Goal: Task Accomplishment & Management: Manage account settings

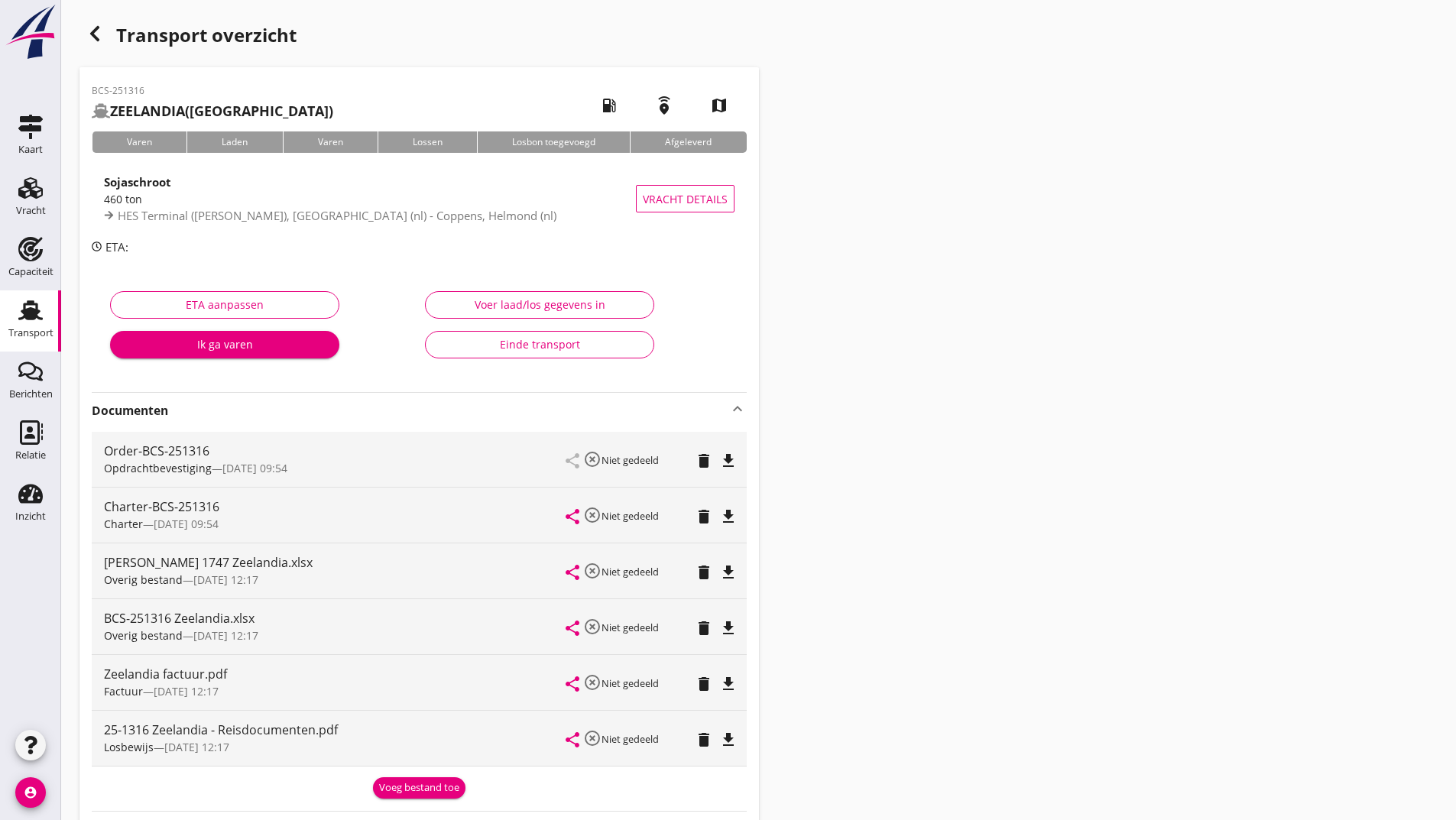
click at [94, 30] on use "button" at bounding box center [95, 34] width 9 height 15
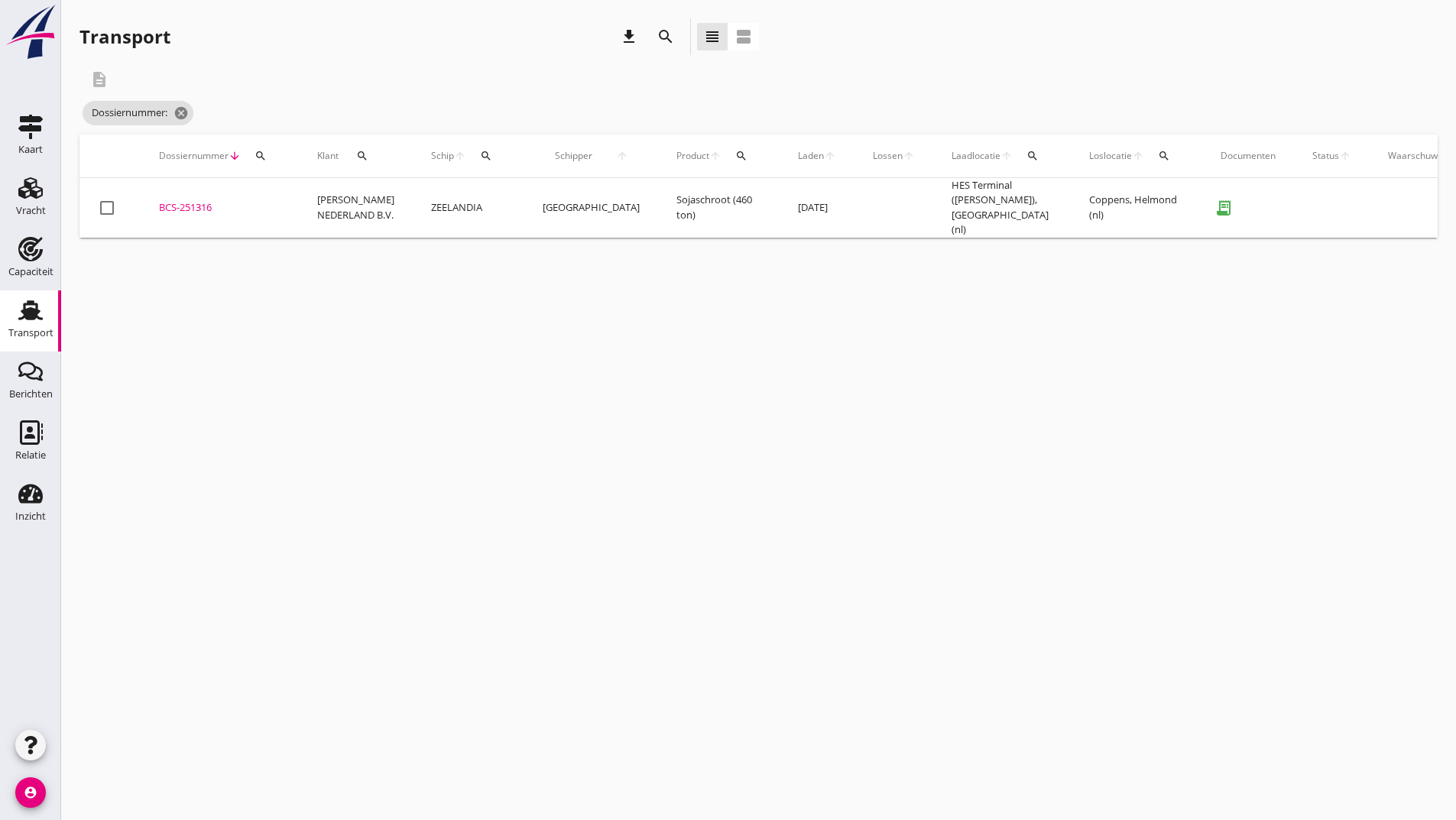
click at [655, 34] on div "search" at bounding box center [666, 37] width 28 height 19
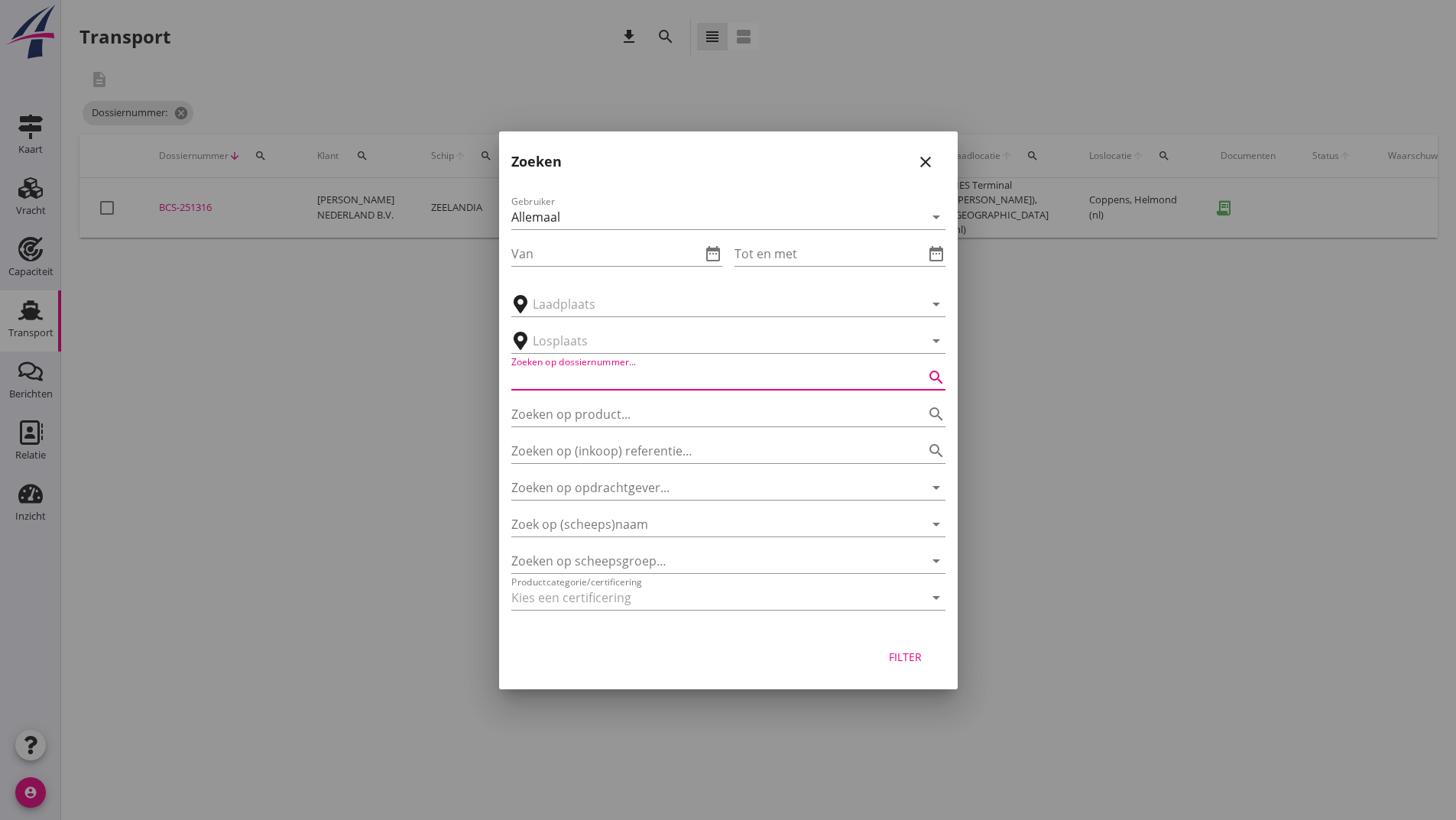
click at [558, 389] on input "Zoeken op dossiernummer..." at bounding box center [707, 378] width 392 height 24
type input "251404"
click at [910, 654] on div "Filter" at bounding box center [906, 657] width 43 height 16
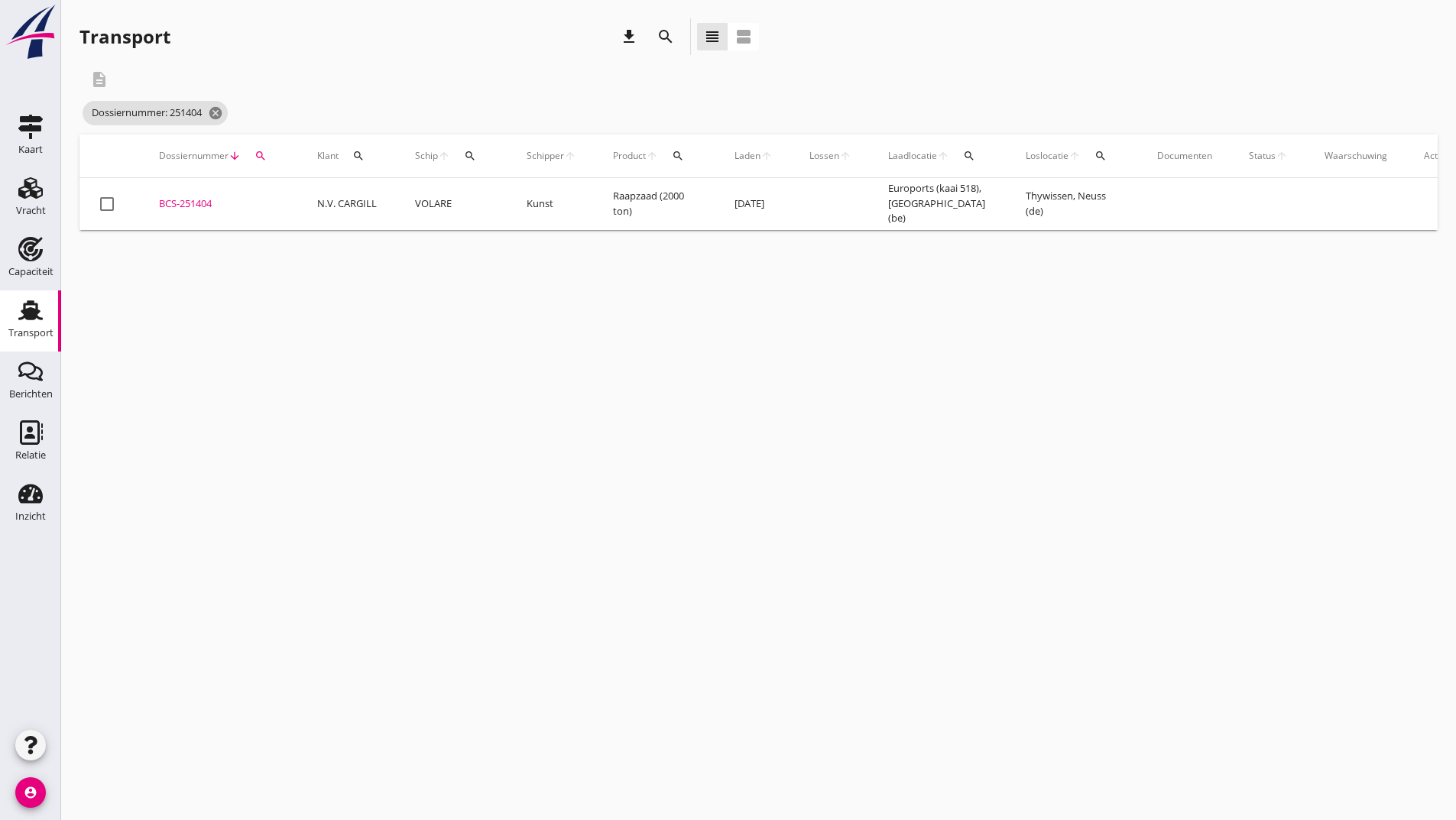
drag, startPoint x: 180, startPoint y: 202, endPoint x: 231, endPoint y: 227, distance: 56.8
click at [181, 202] on div "BCS-251404" at bounding box center [219, 204] width 121 height 15
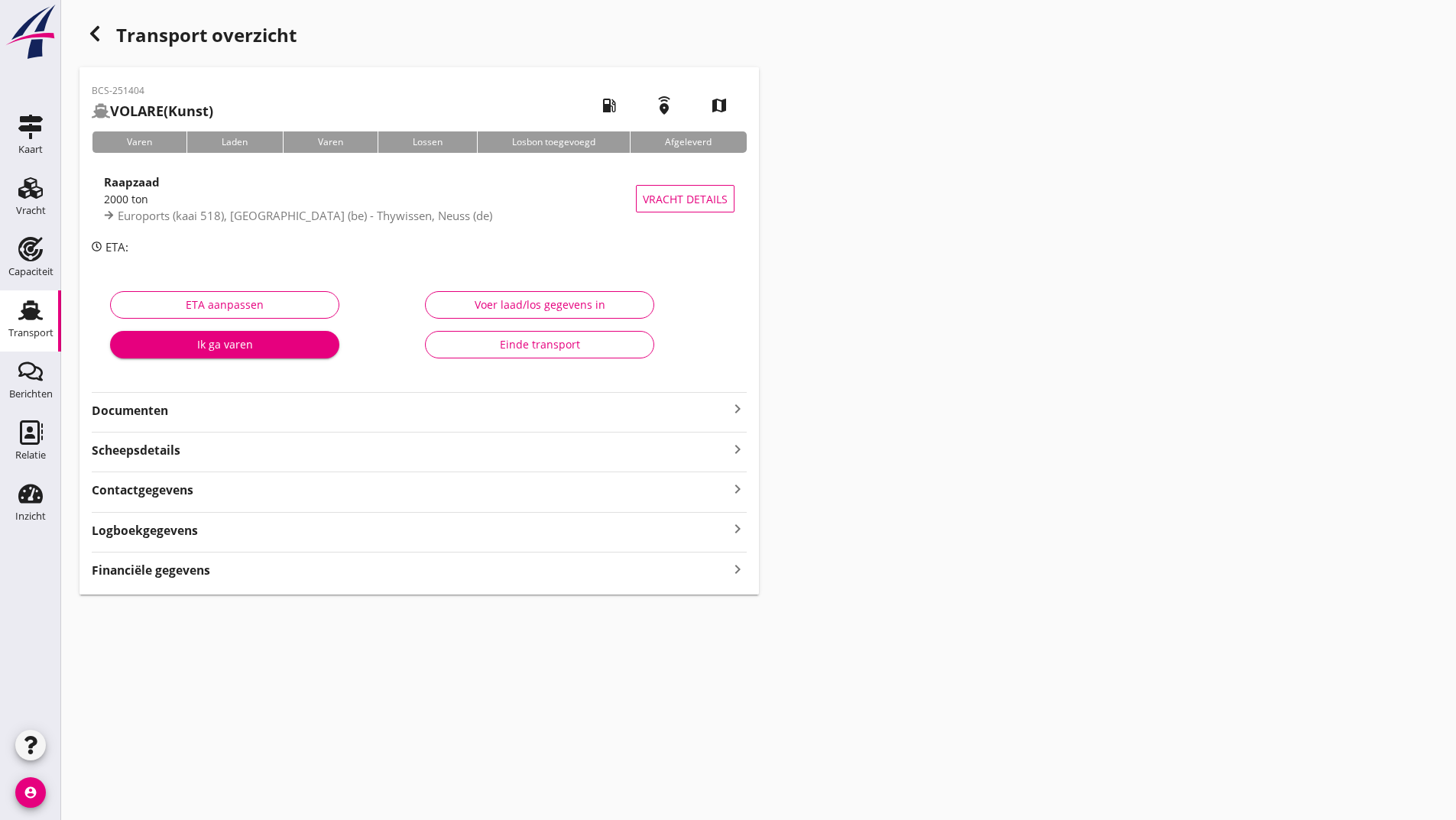
click at [167, 410] on strong "Documenten" at bounding box center [409, 410] width 637 height 18
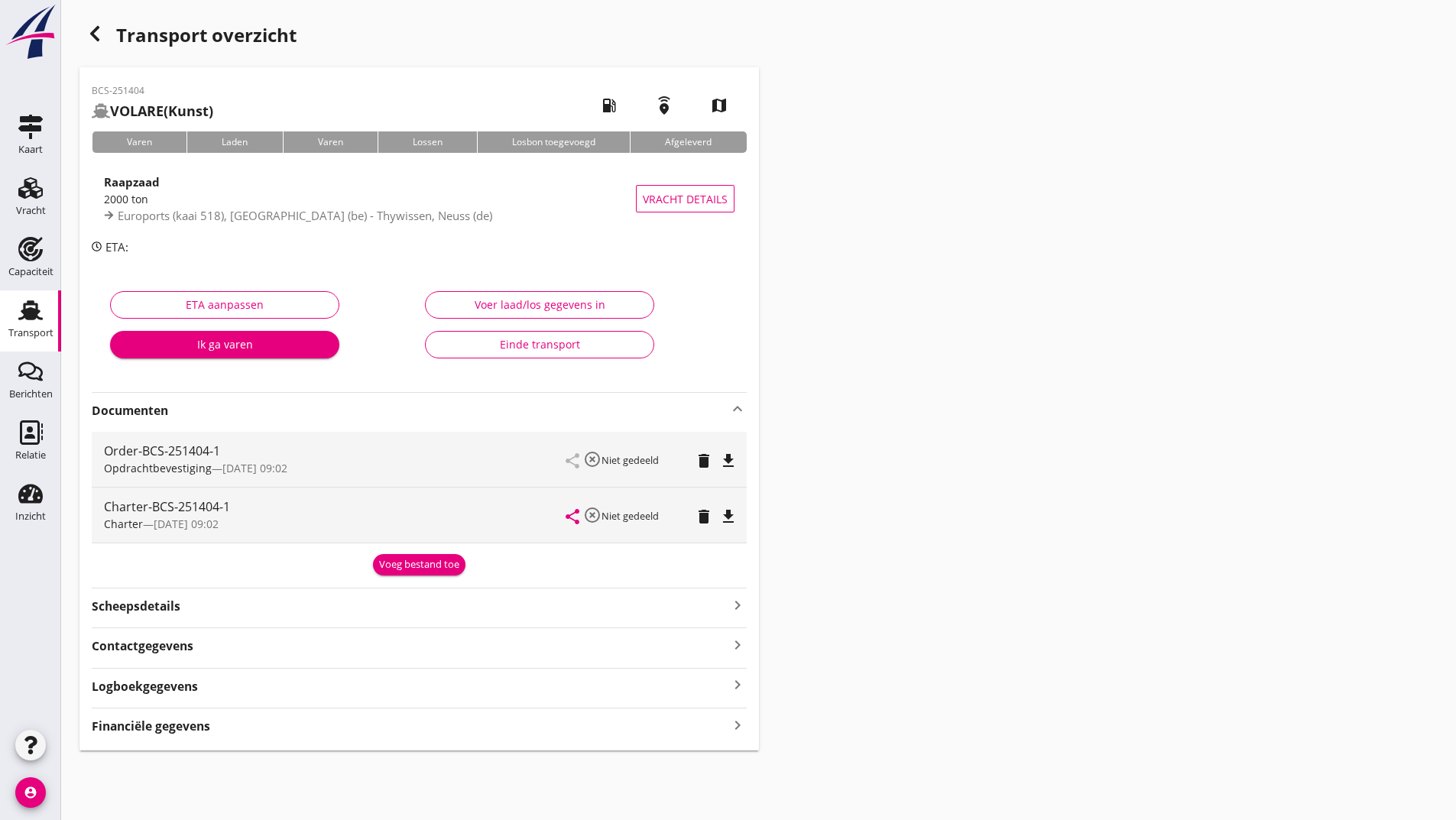
drag, startPoint x: 380, startPoint y: 549, endPoint x: 370, endPoint y: 608, distance: 59.8
click at [378, 549] on div "Order-BCS-251404-1 Opdrachtbevestiging — [DATE] 09:02 share highlight_off Niet …" at bounding box center [419, 501] width 655 height 150
click at [383, 573] on button "Voeg bestand toe" at bounding box center [419, 564] width 92 height 21
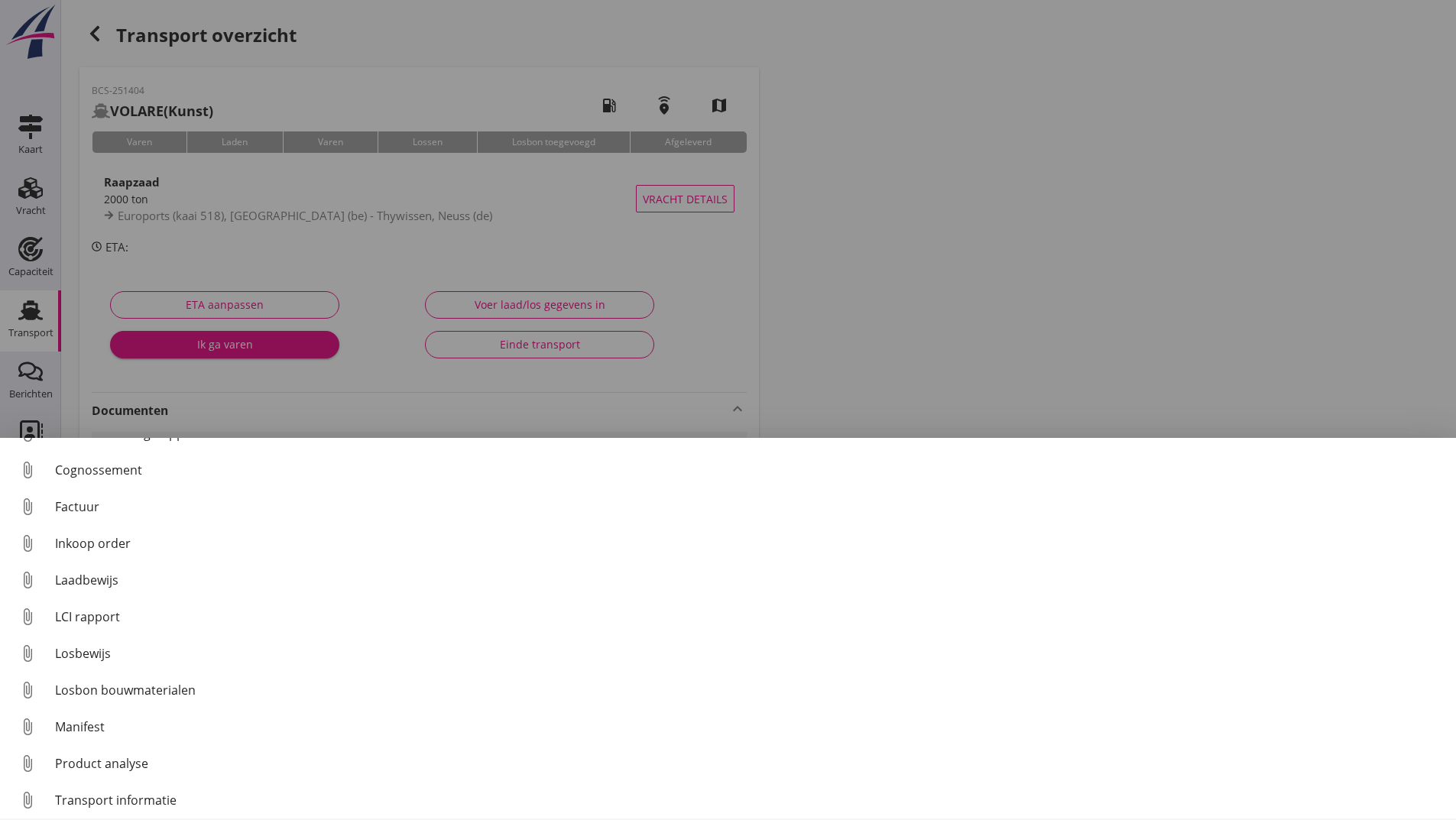
scroll to position [107, 0]
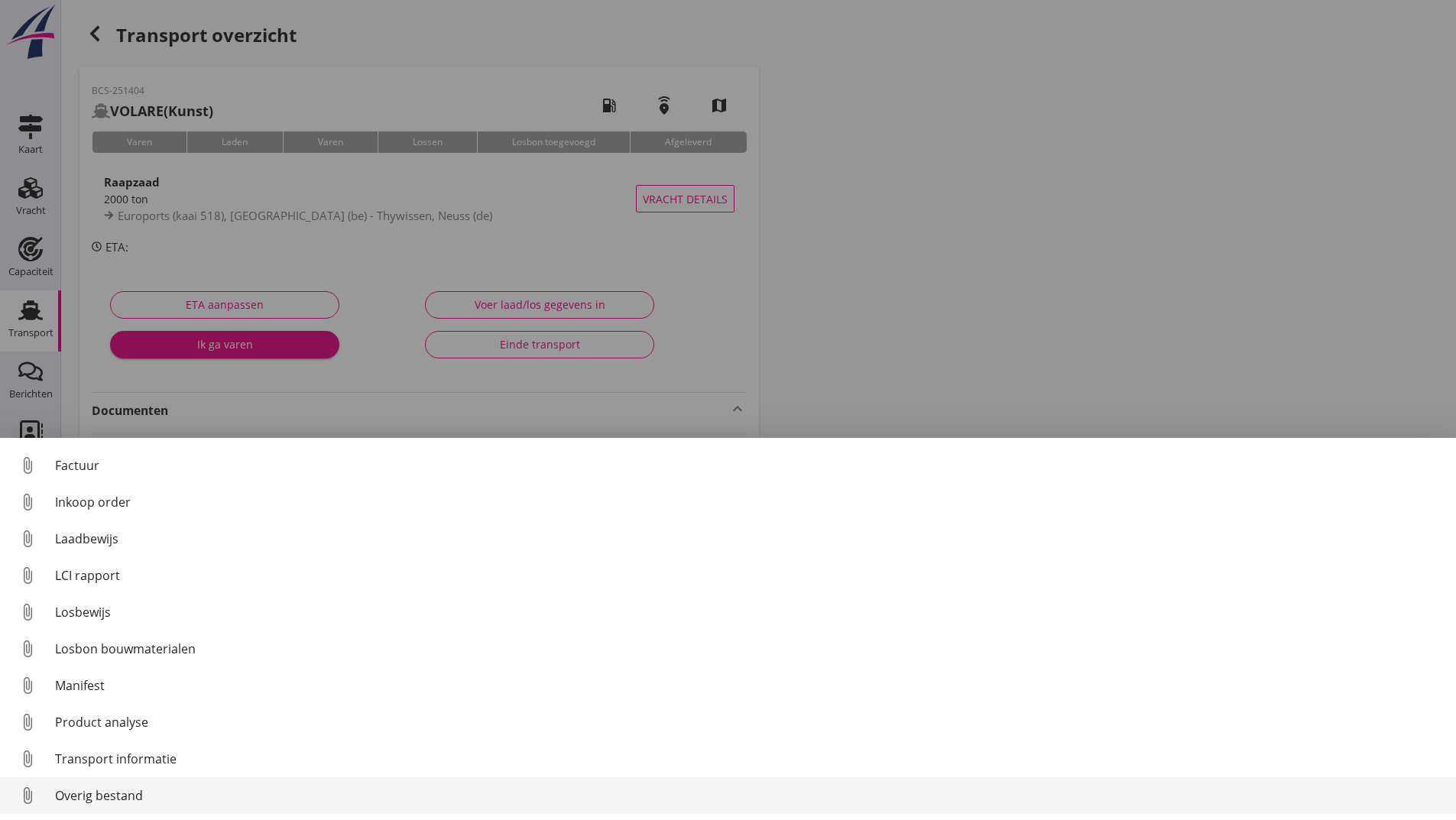
click at [117, 795] on div "Overig bestand" at bounding box center [749, 796] width 1389 height 19
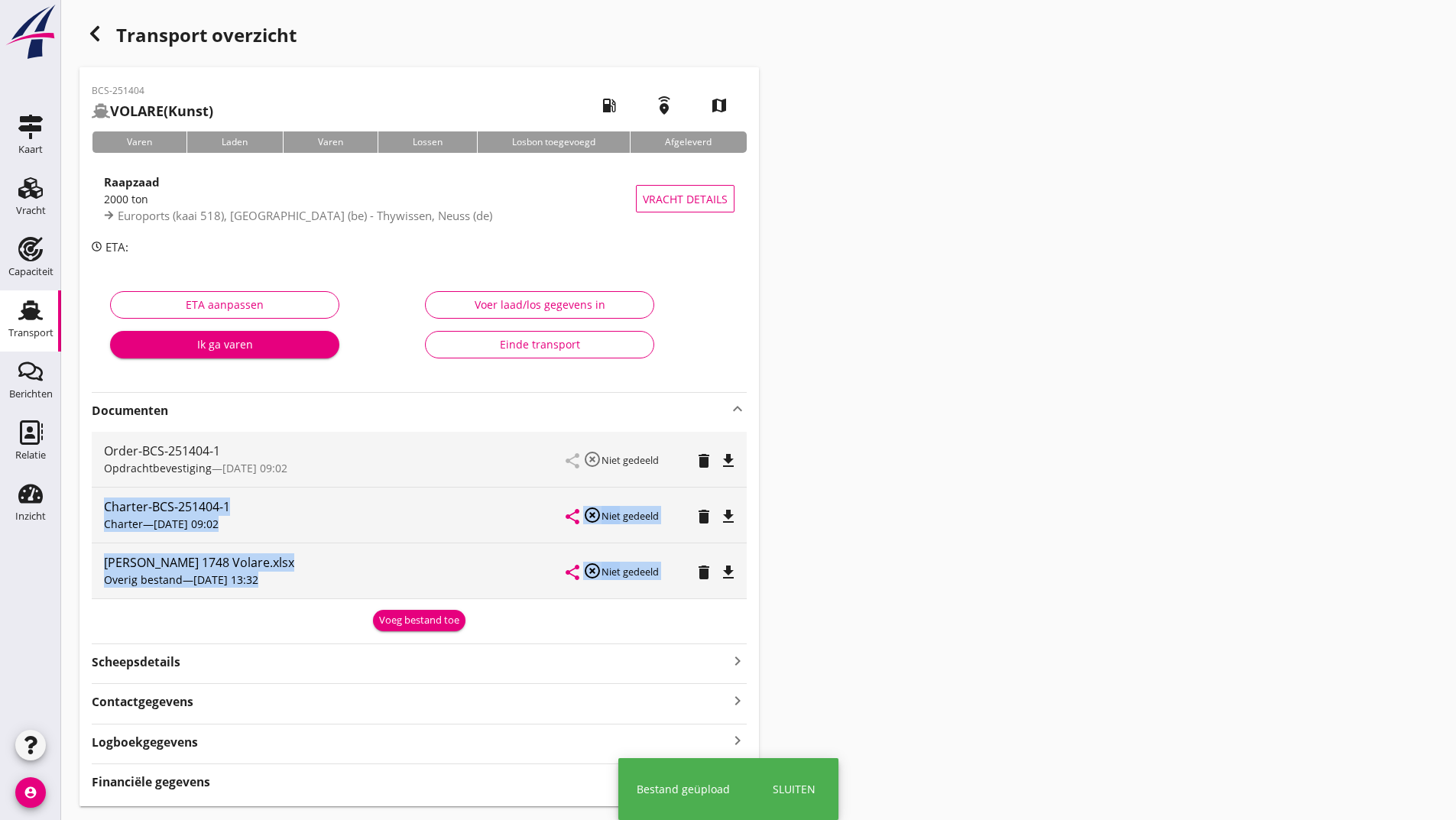
click at [410, 621] on div "Voeg bestand toe" at bounding box center [420, 620] width 80 height 15
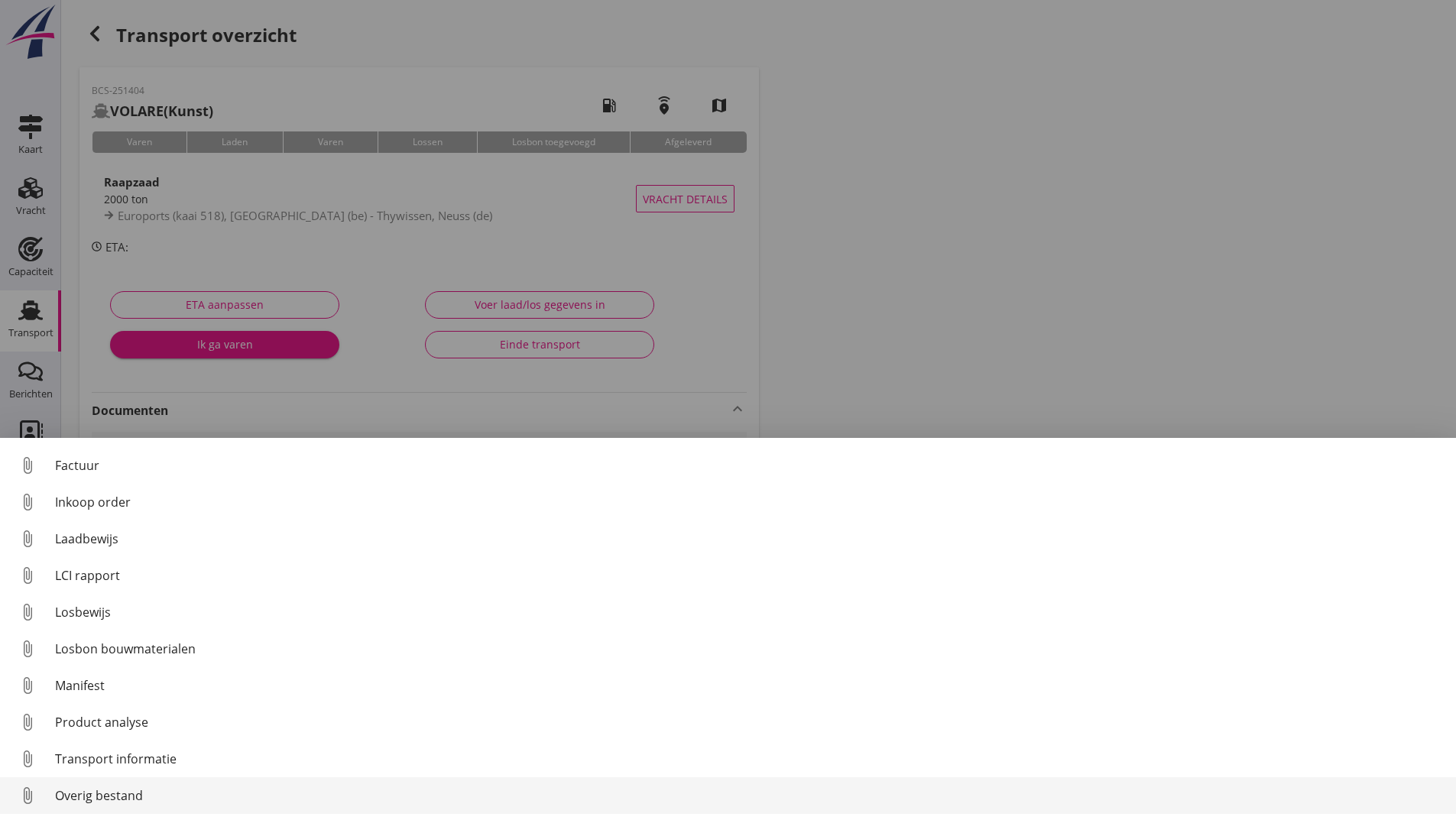
click at [141, 799] on div "Overig bestand" at bounding box center [749, 796] width 1389 height 19
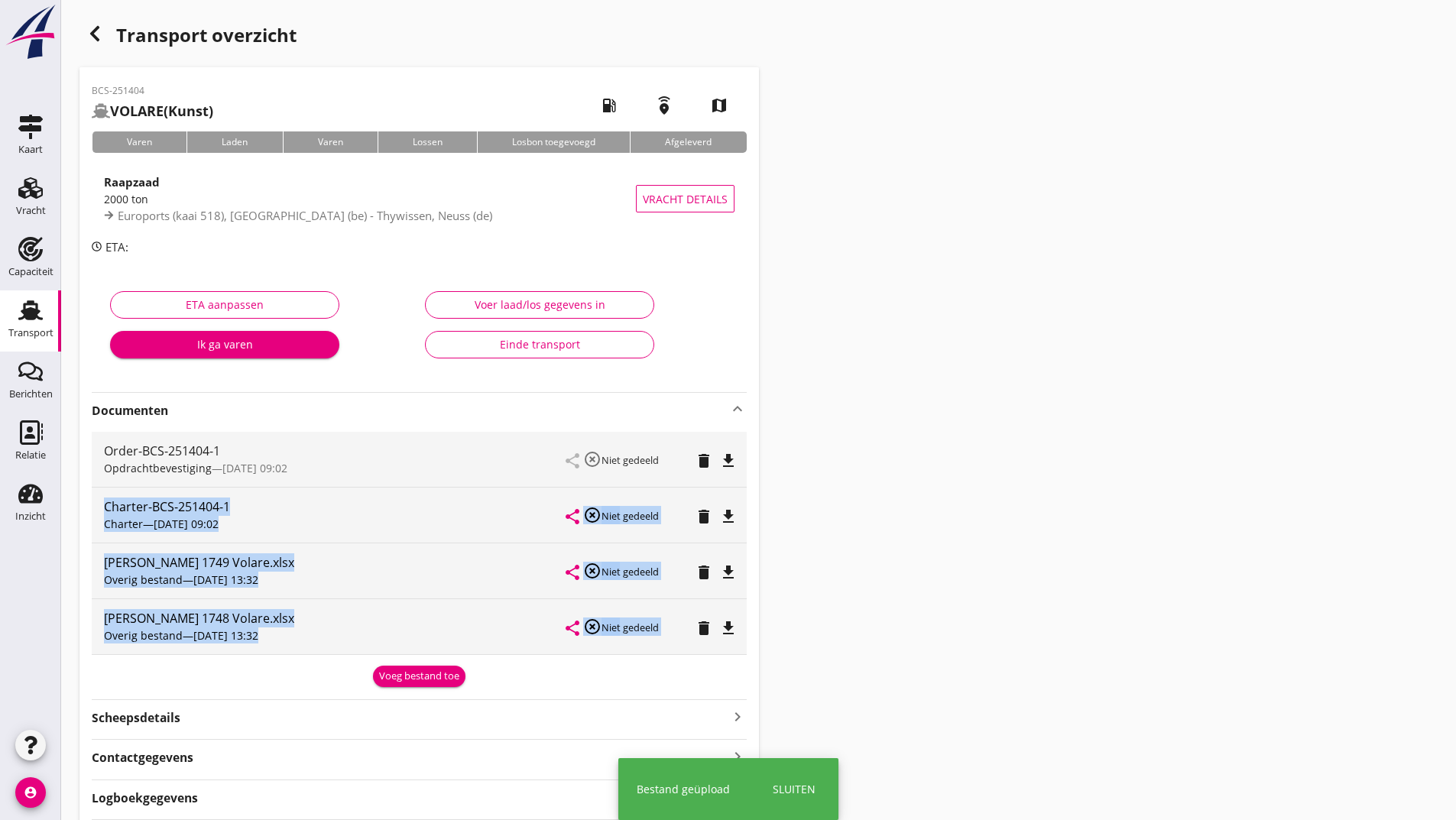
drag, startPoint x: 391, startPoint y: 676, endPoint x: 265, endPoint y: 758, distance: 150.3
click at [390, 676] on div "Voeg bestand toe" at bounding box center [420, 676] width 80 height 15
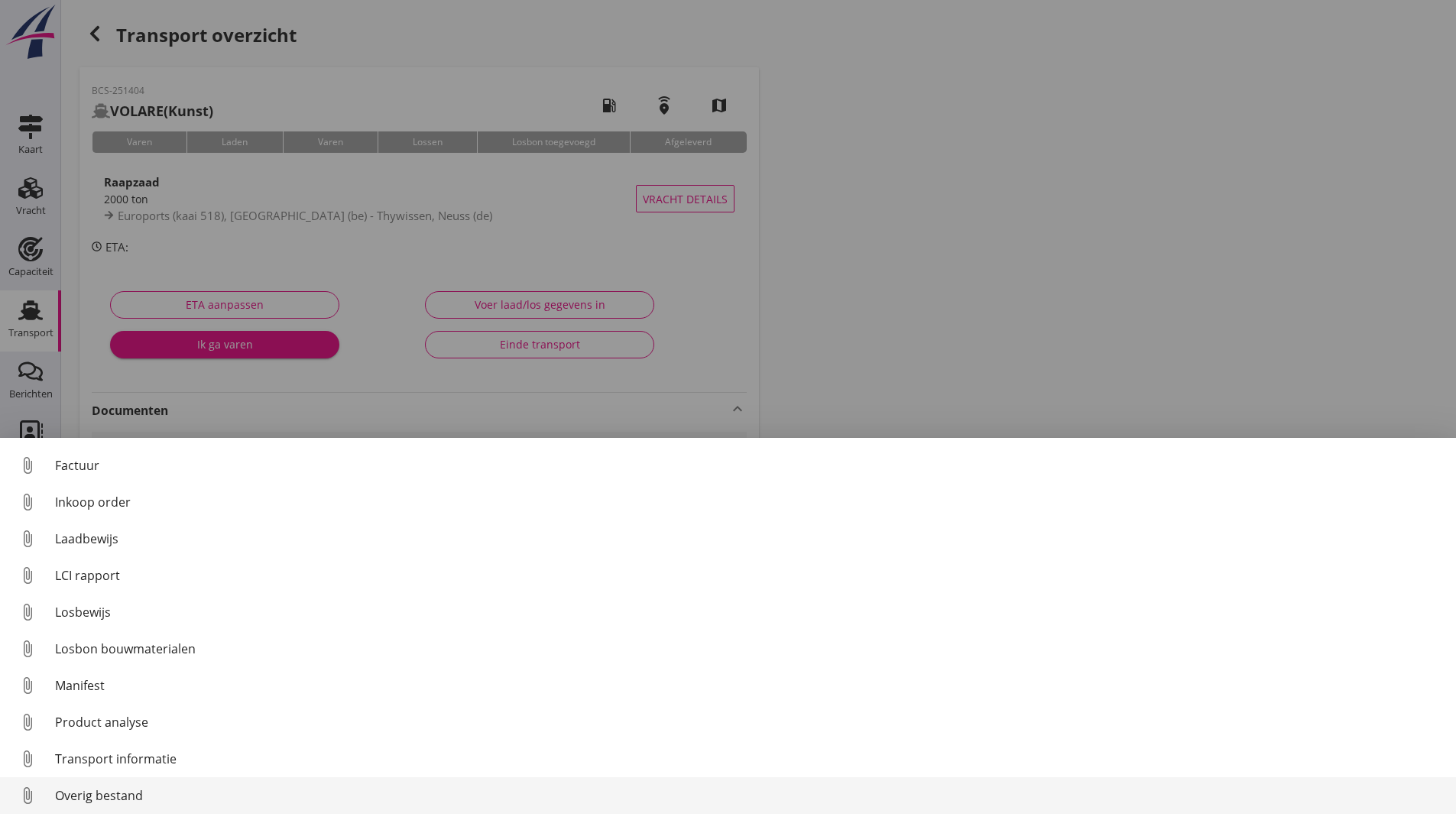
click at [116, 793] on div "Overig bestand" at bounding box center [749, 796] width 1389 height 19
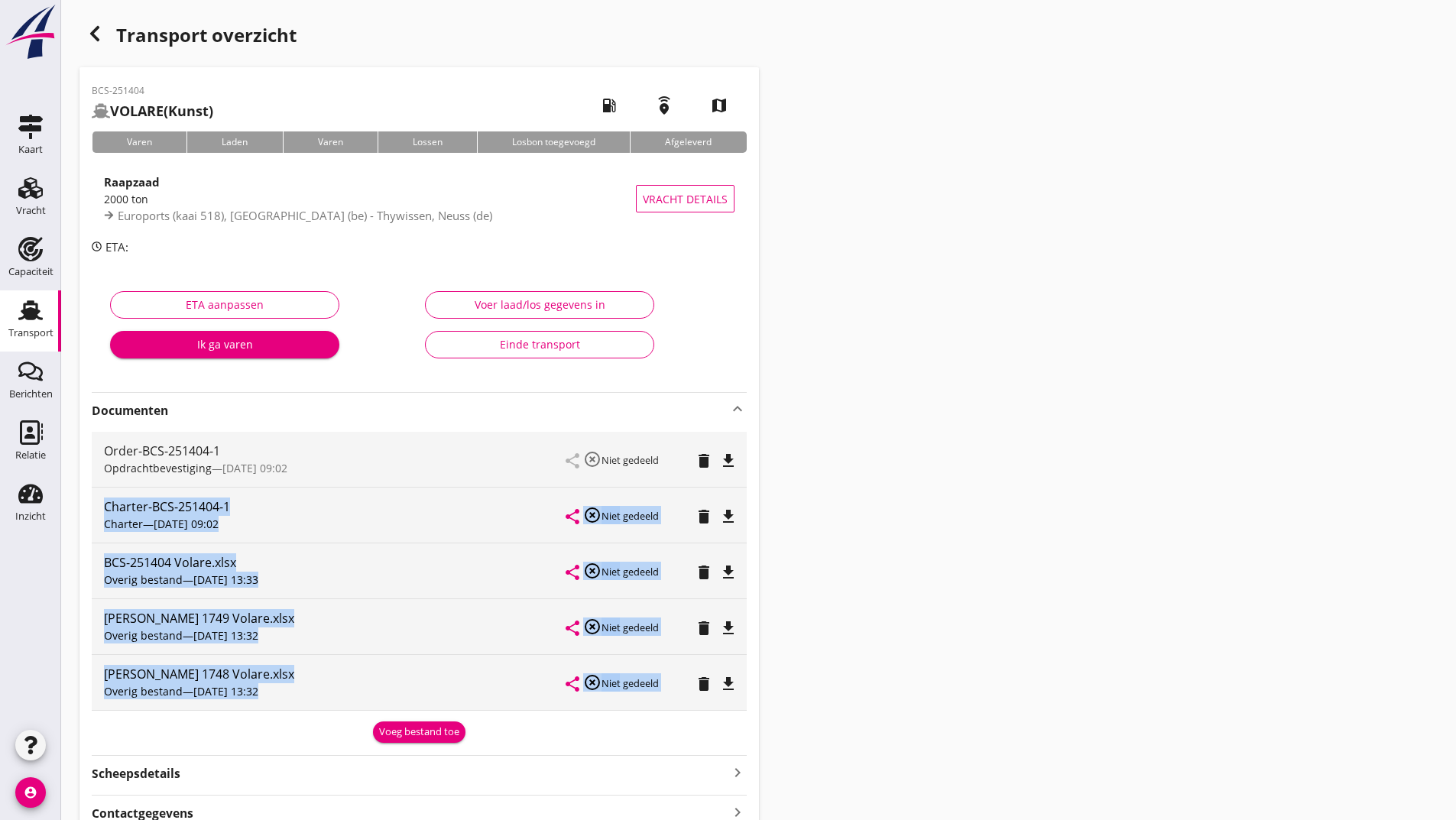
click at [402, 735] on div "Voeg bestand toe" at bounding box center [420, 732] width 80 height 15
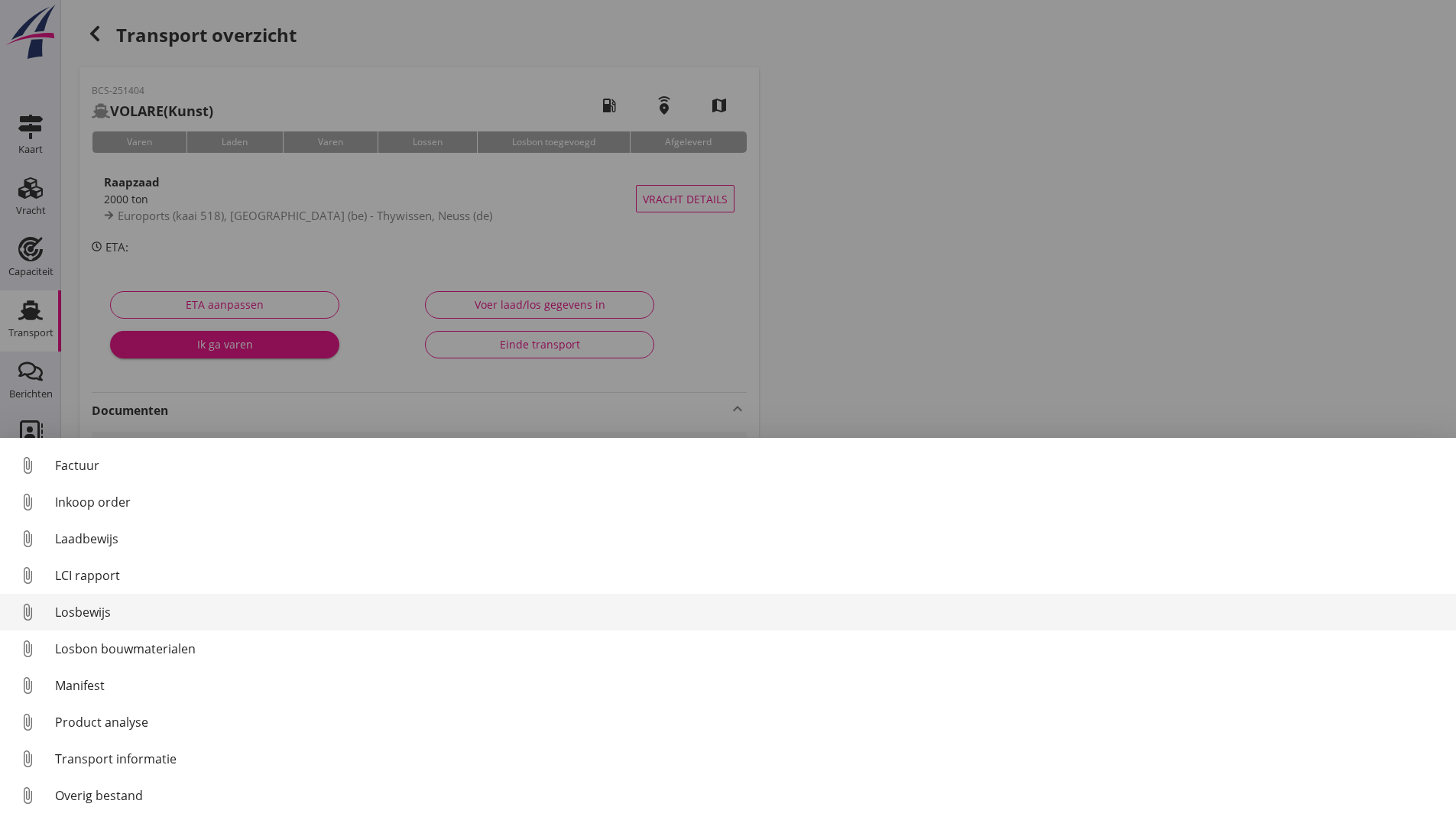
click at [90, 615] on div "Losbewijs" at bounding box center [749, 613] width 1389 height 19
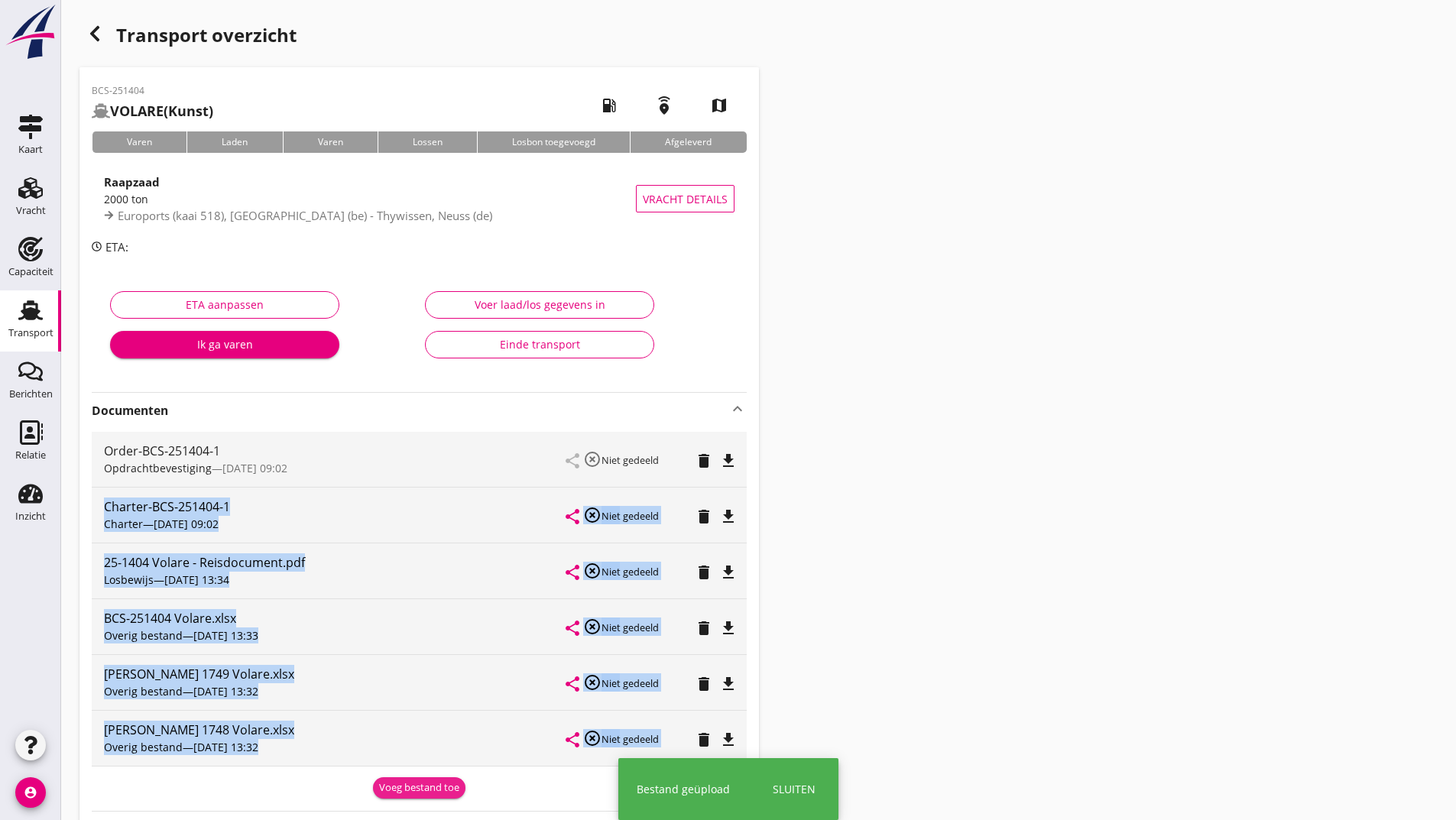
drag, startPoint x: 400, startPoint y: 786, endPoint x: 398, endPoint y: 778, distance: 8.2
click at [400, 784] on div "Voeg bestand toe" at bounding box center [420, 788] width 80 height 15
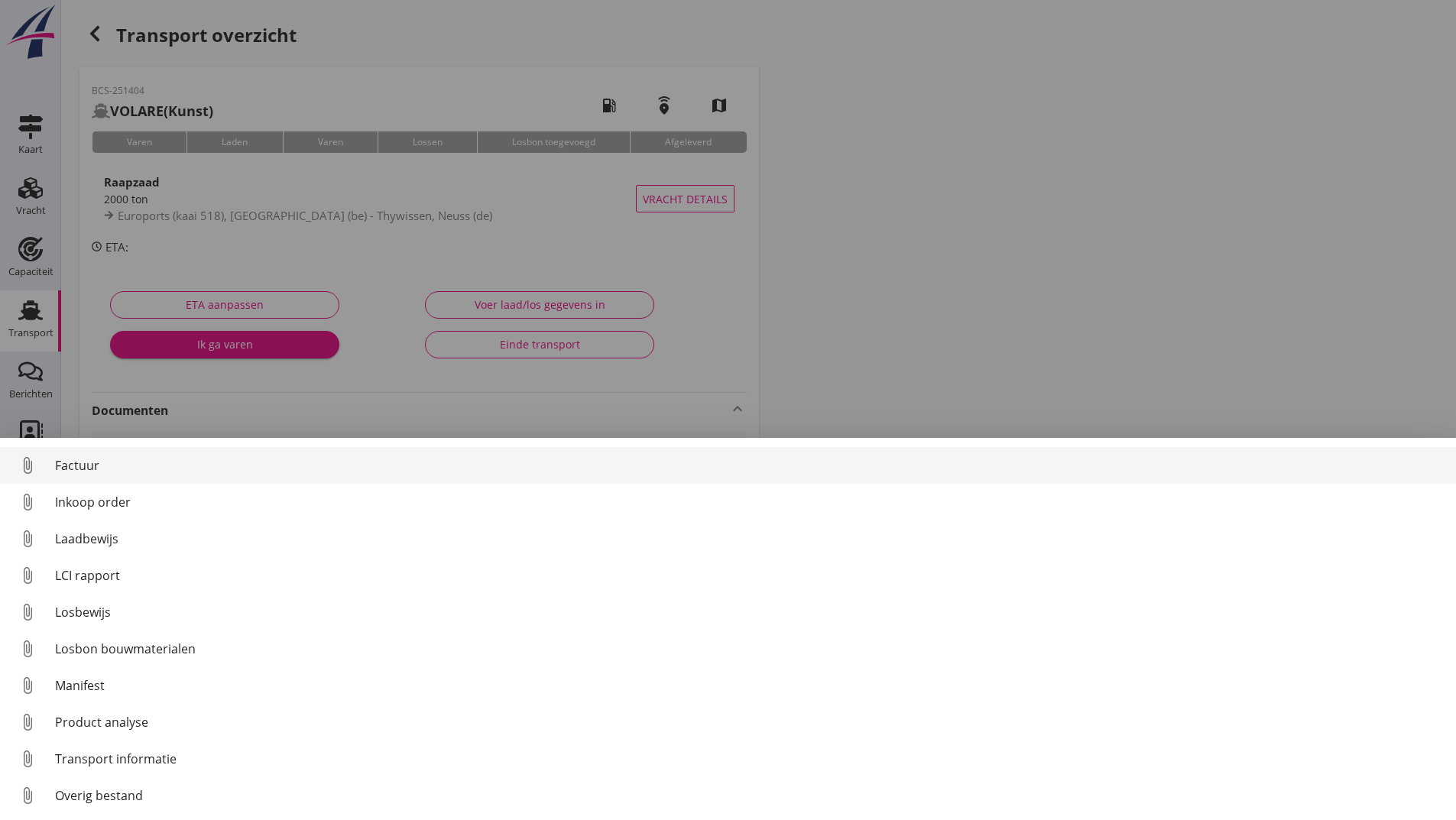
click at [76, 468] on div "Factuur" at bounding box center [749, 466] width 1389 height 19
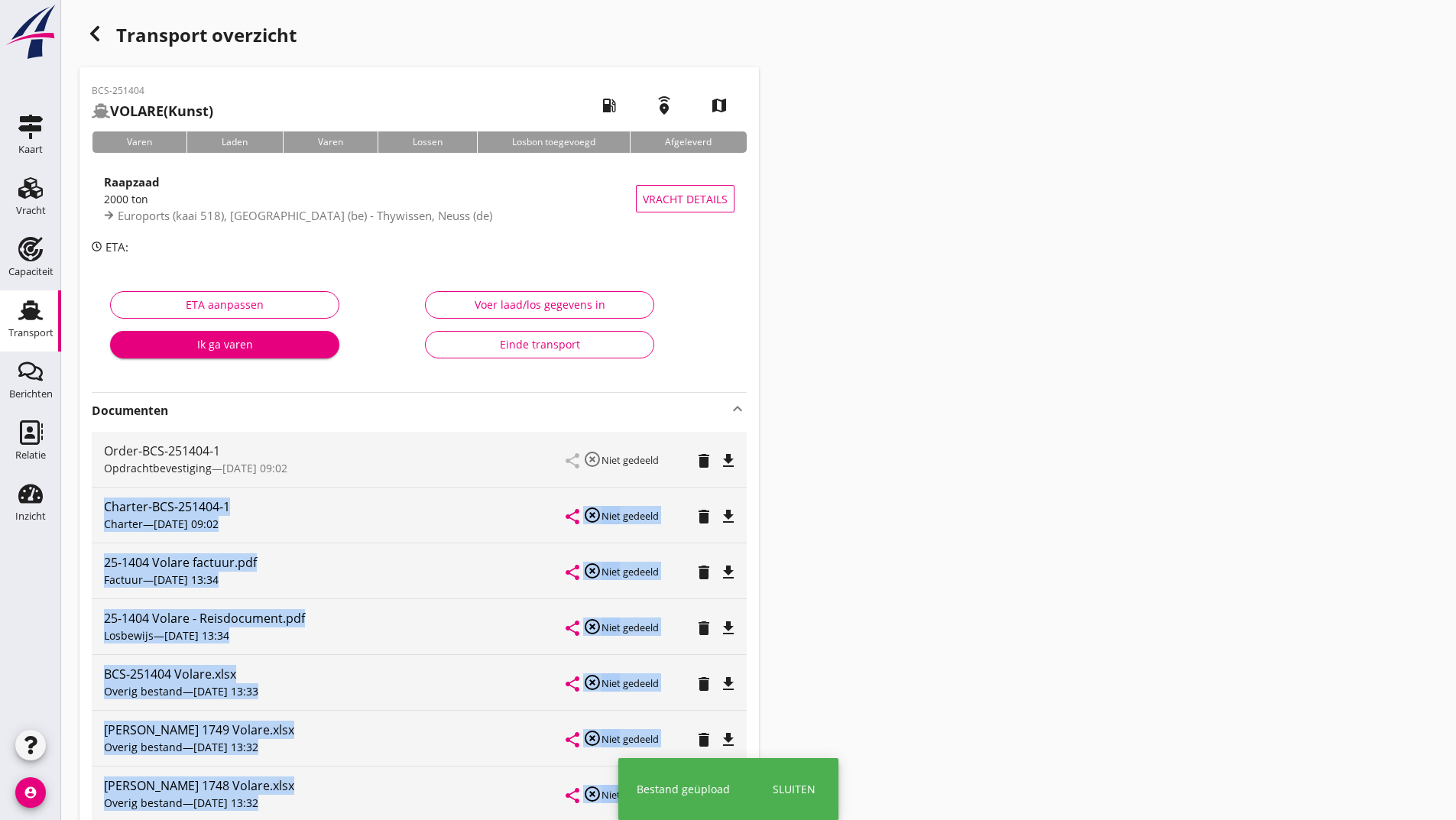
click at [420, 802] on div "Overig bestand — [DATE] 13:32" at bounding box center [335, 802] width 463 height 16
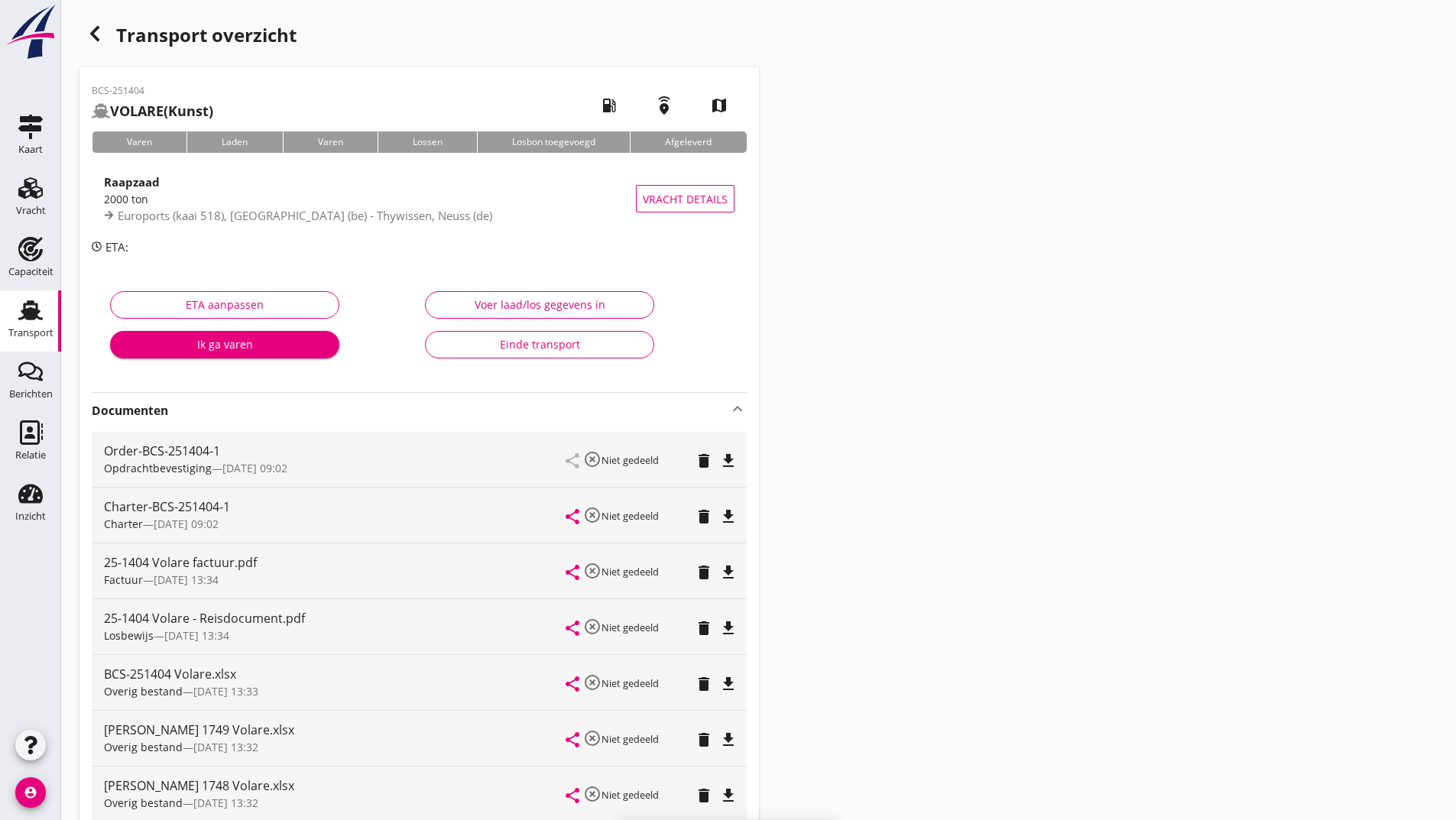
scroll to position [265, 0]
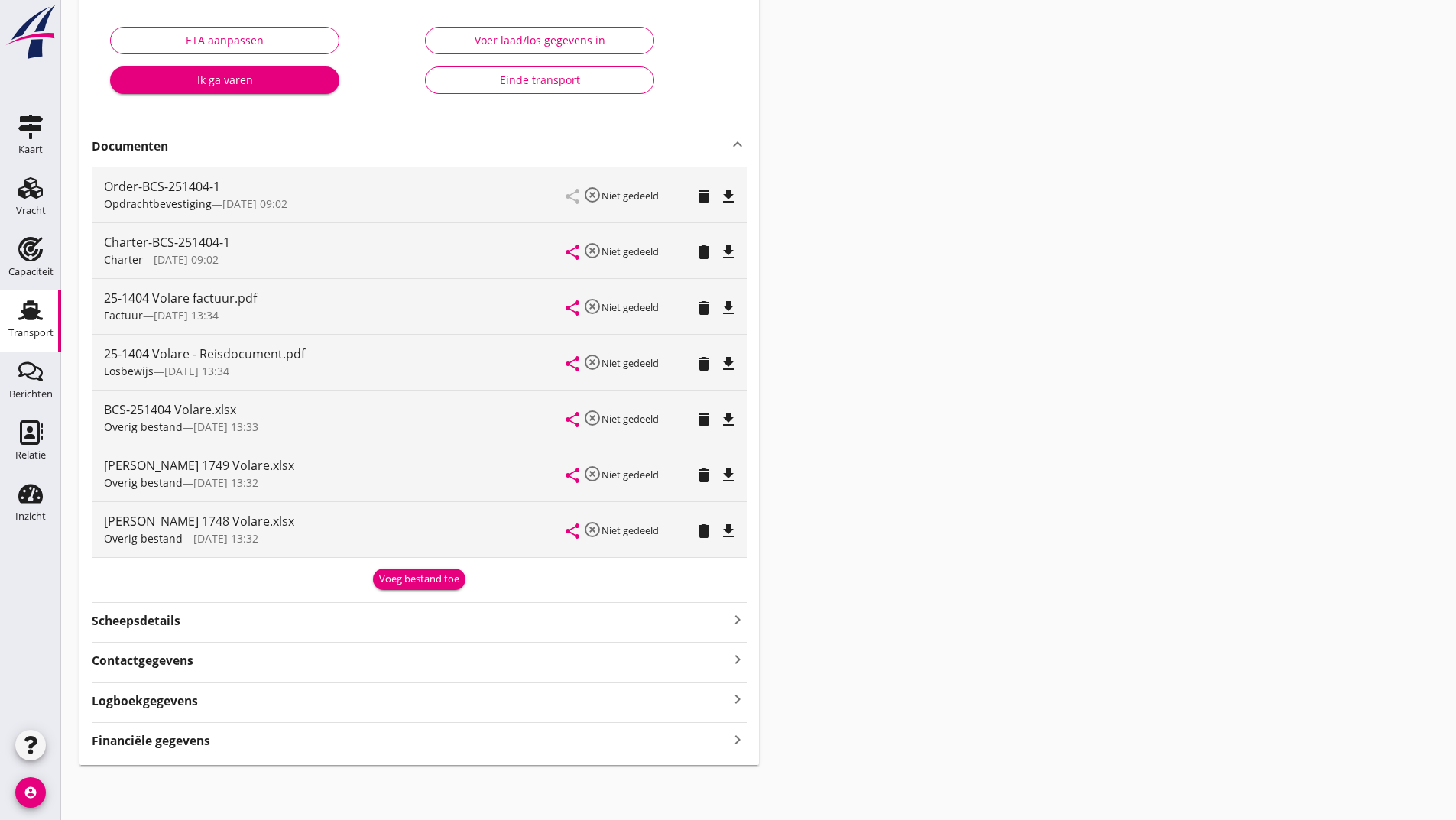
click at [392, 577] on div "Voeg bestand toe" at bounding box center [420, 579] width 80 height 15
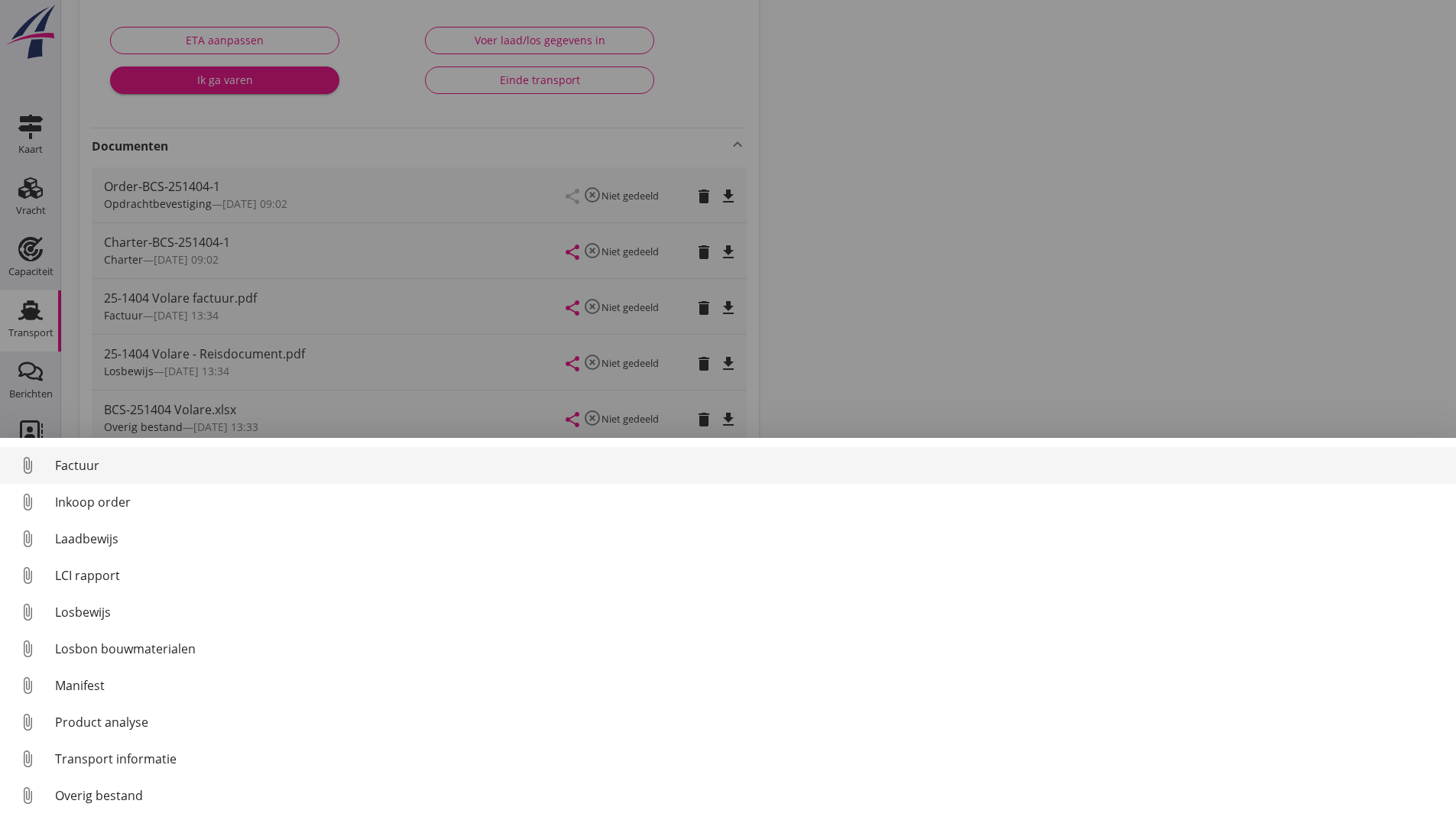
click at [91, 465] on div "Factuur" at bounding box center [749, 466] width 1389 height 19
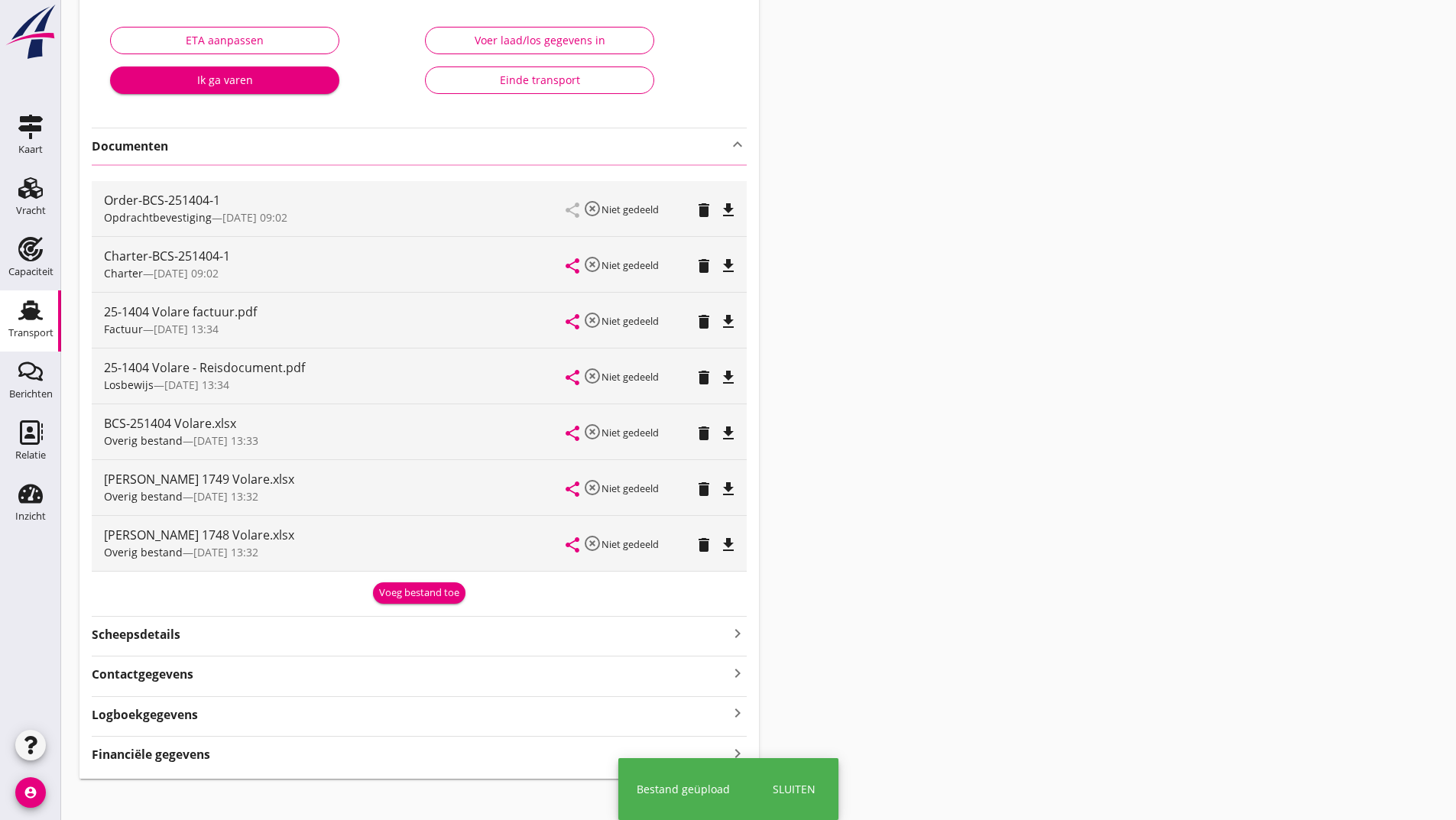
scroll to position [0, 0]
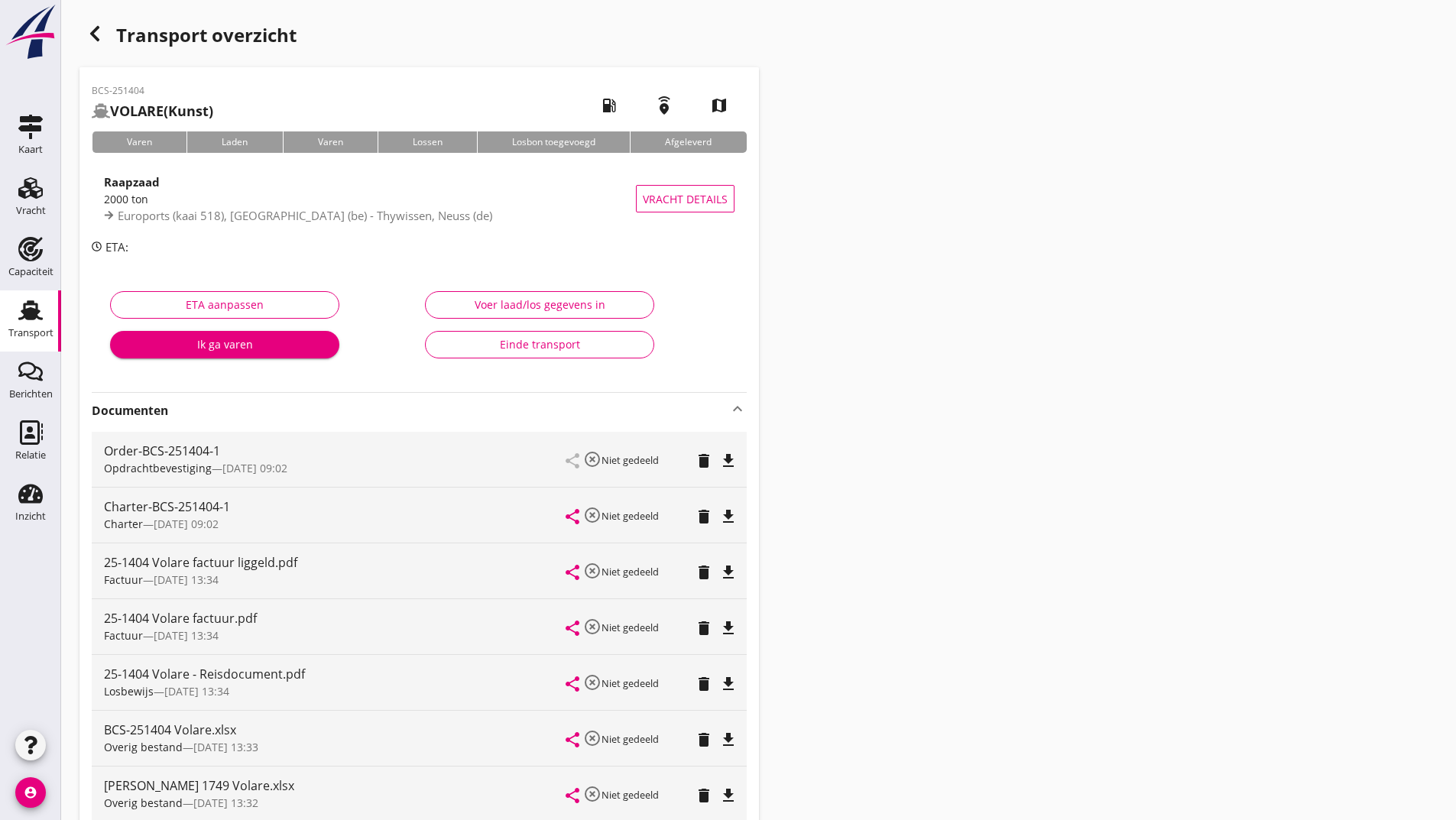
click at [95, 33] on icon "button" at bounding box center [95, 34] width 19 height 19
